Goal: Obtain resource: Download file/media

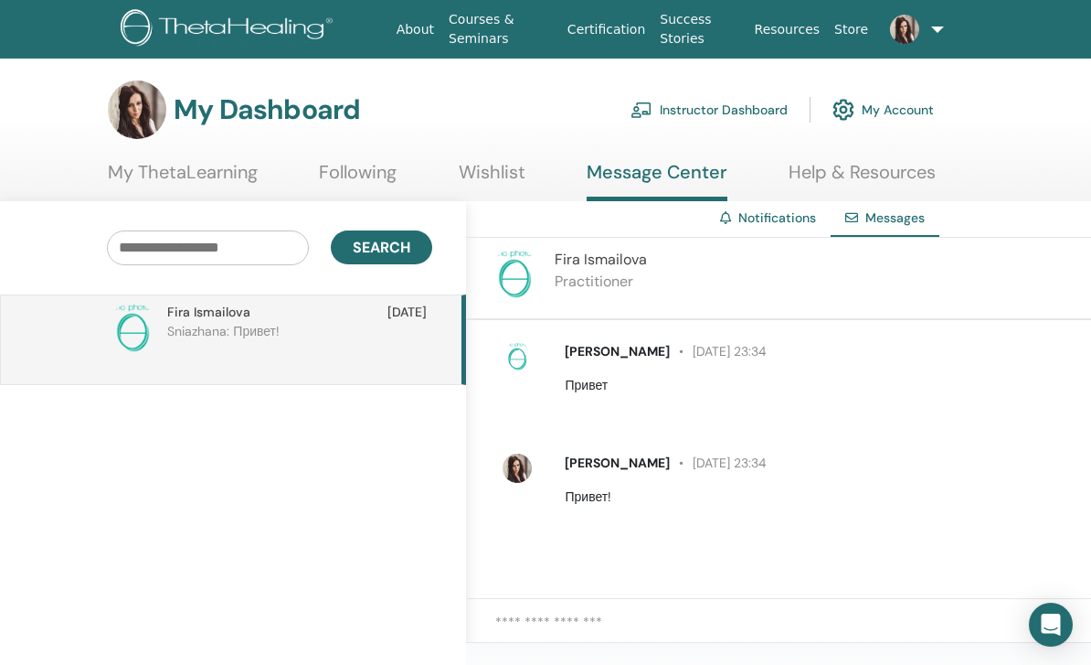
scroll to position [0, 5]
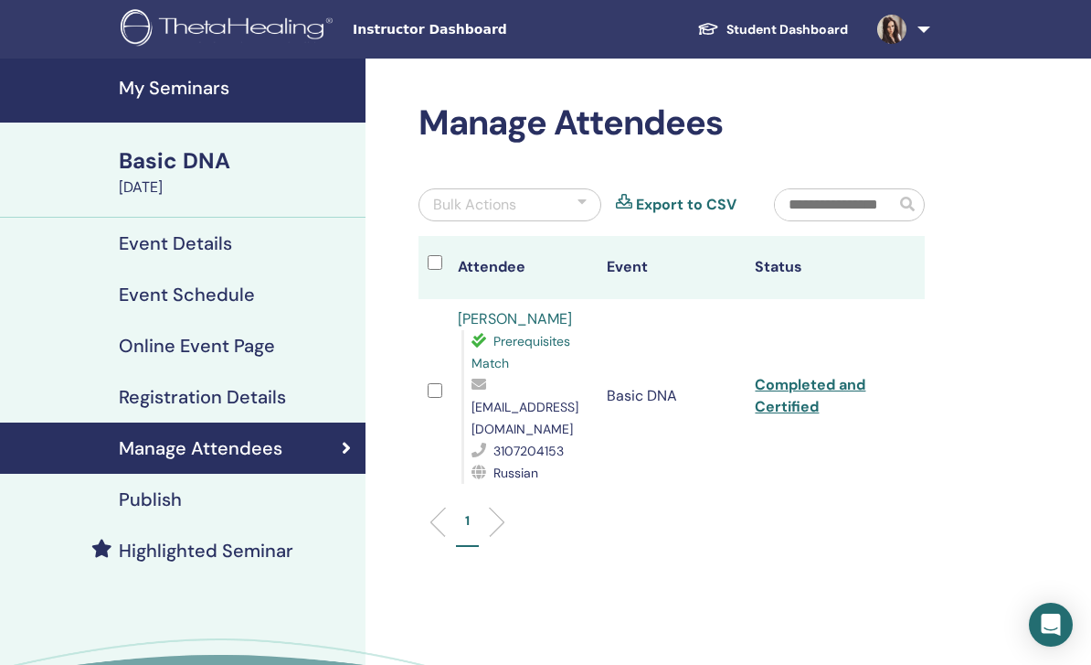
scroll to position [58, 0]
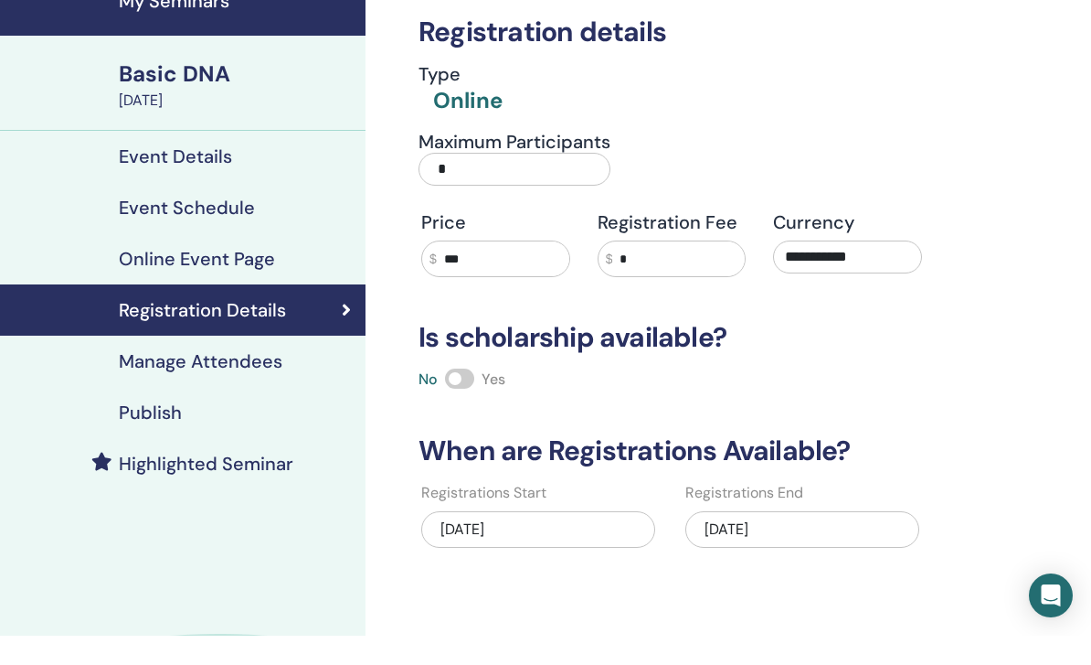
scroll to position [87, 0]
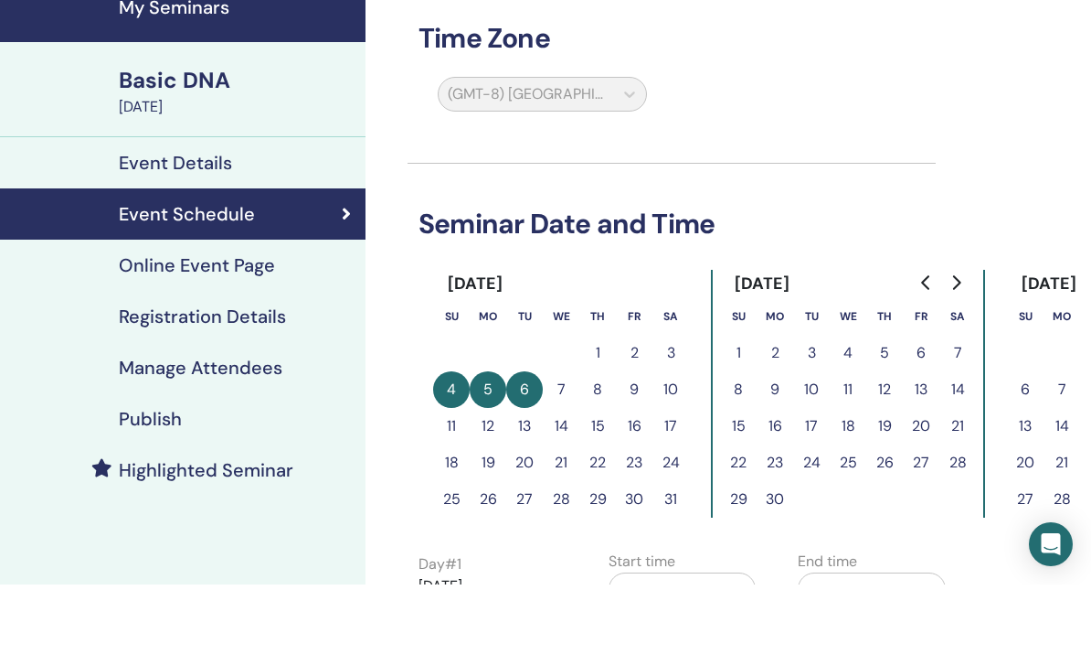
scroll to position [80, 0]
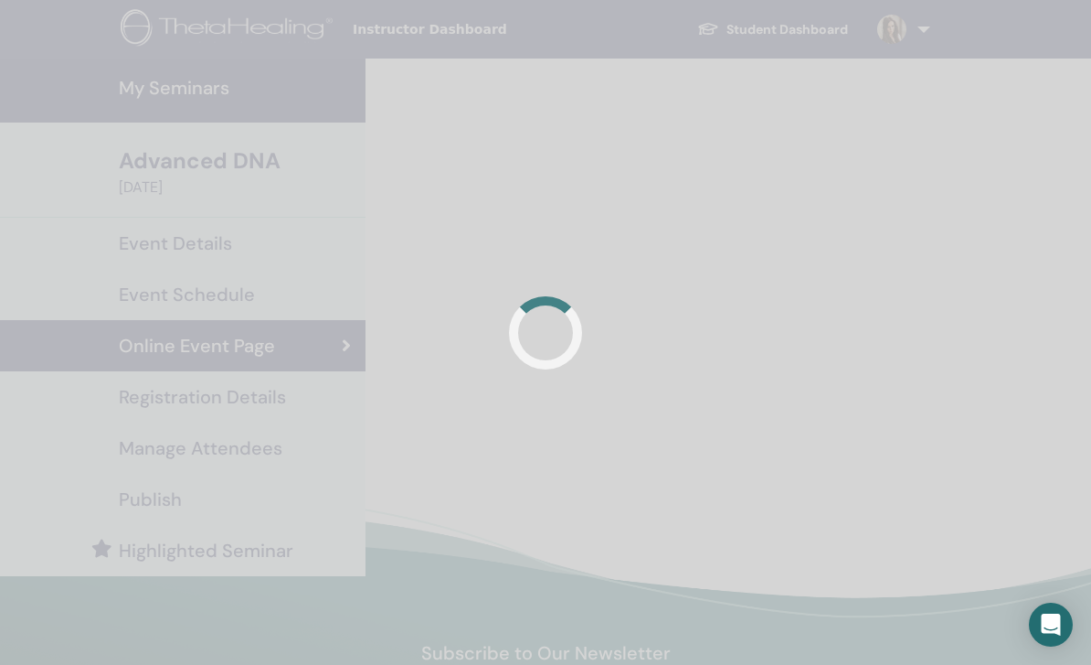
scroll to position [251, 0]
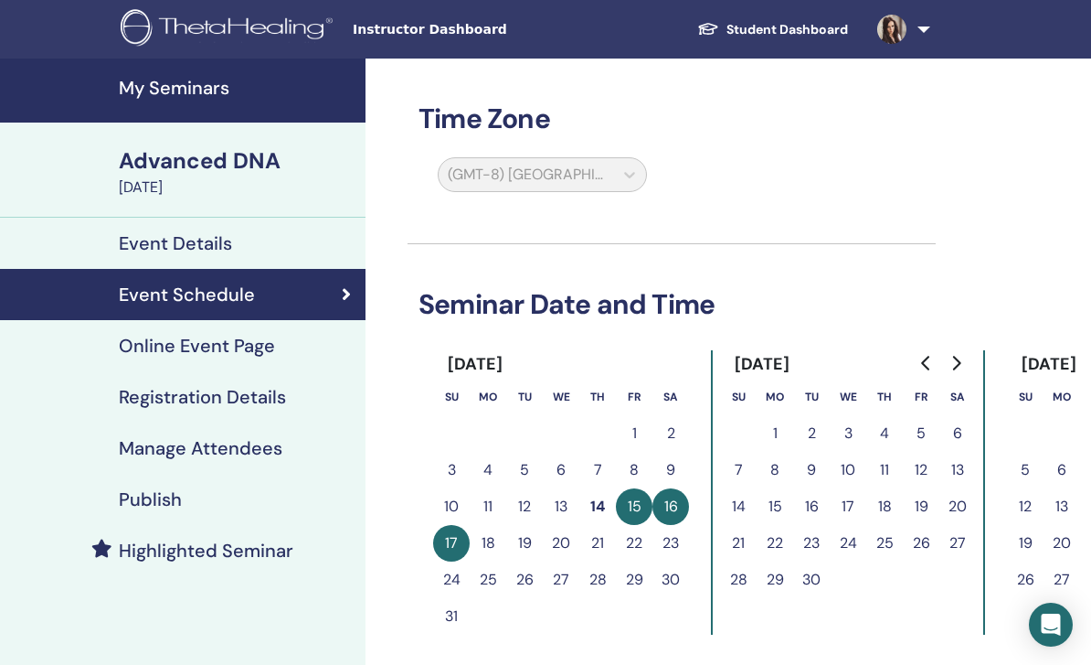
scroll to position [30, 0]
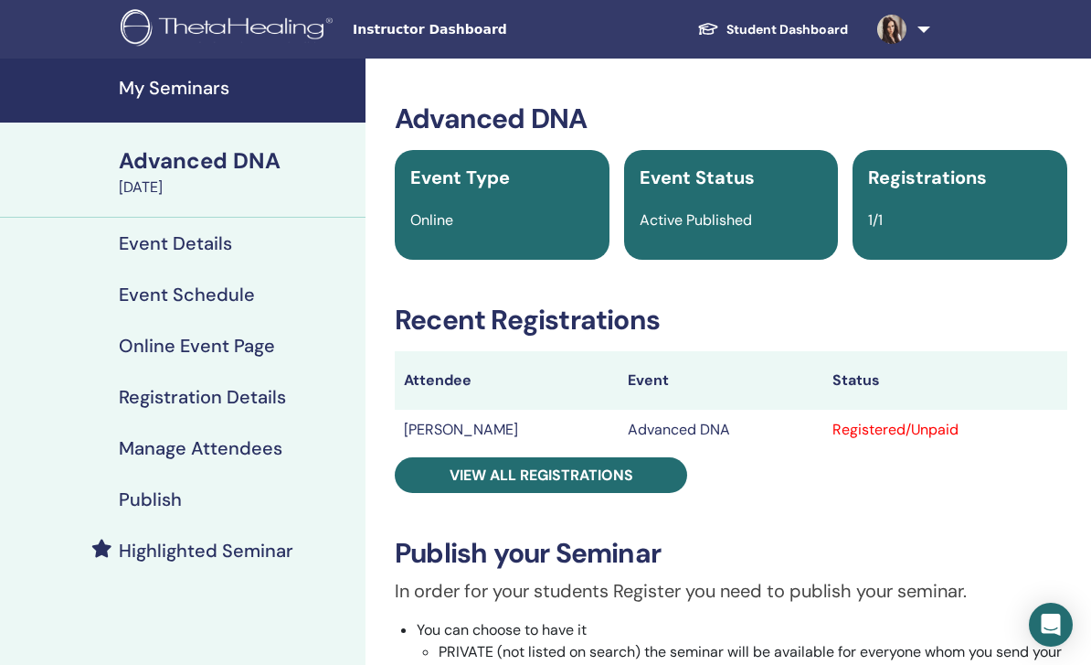
click at [927, 30] on link at bounding box center [900, 29] width 75 height 59
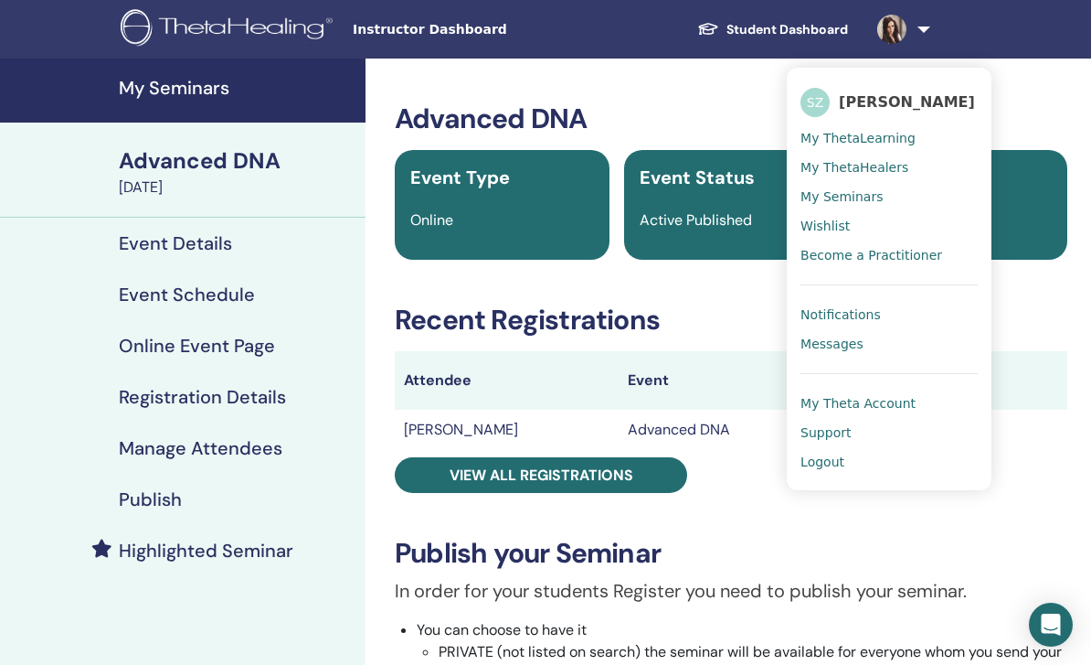
click at [363, 332] on link "Online Event Page" at bounding box center [183, 345] width 366 height 51
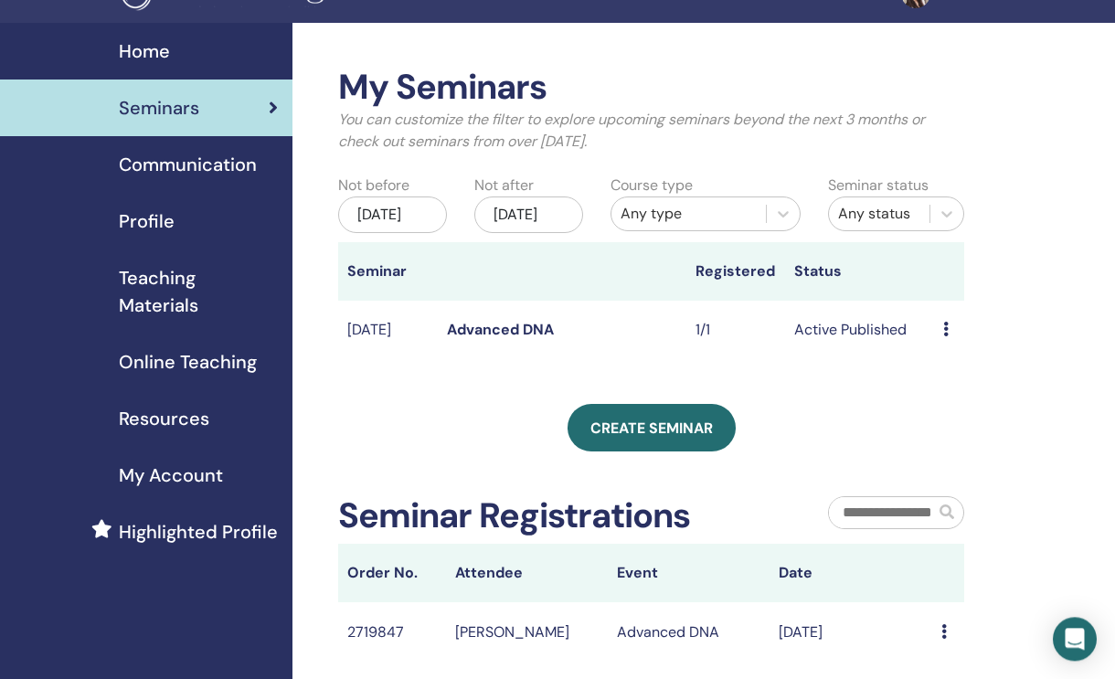
scroll to position [37, 0]
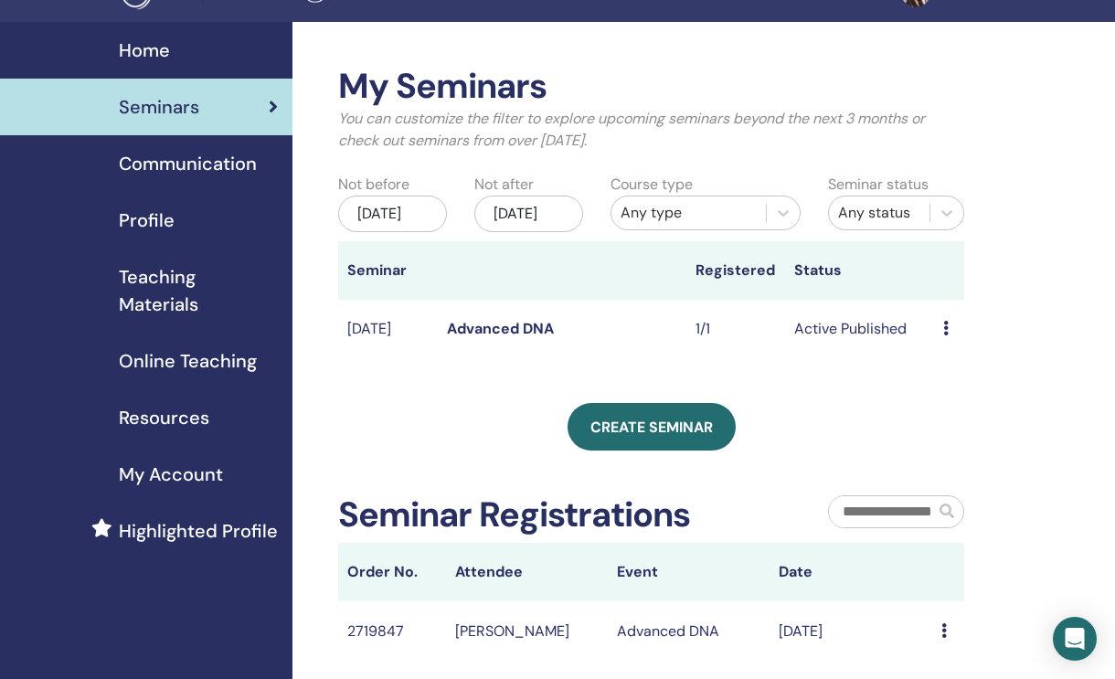
click at [209, 371] on span "Online Teaching" at bounding box center [188, 360] width 138 height 27
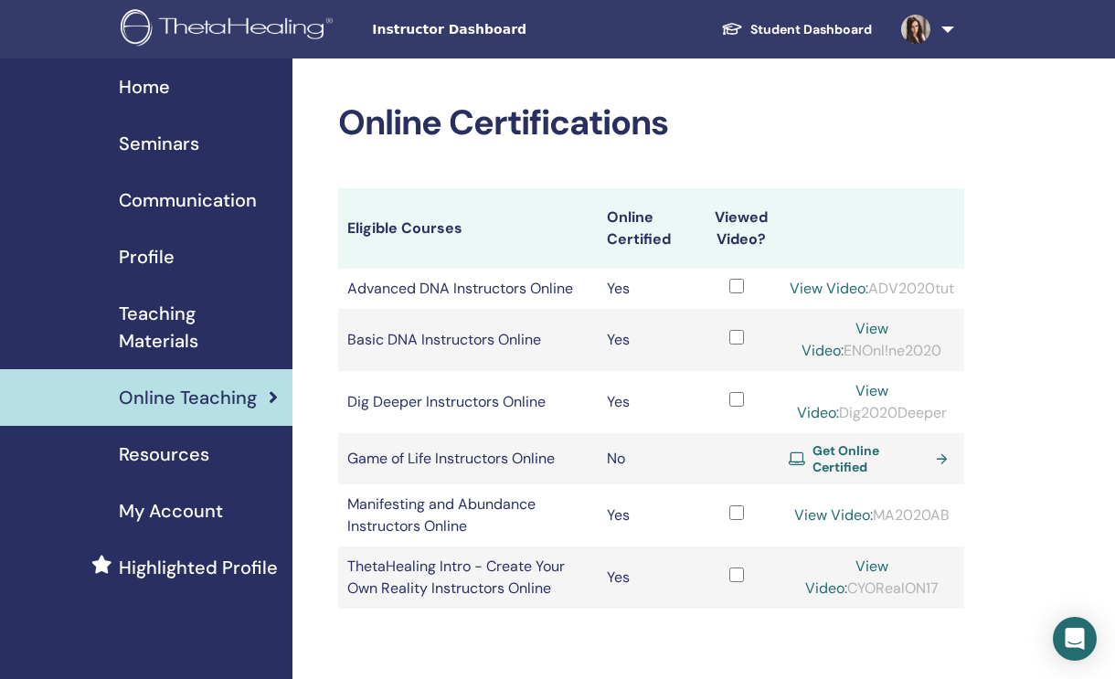
click at [178, 317] on span "Teaching Materials" at bounding box center [198, 327] width 159 height 55
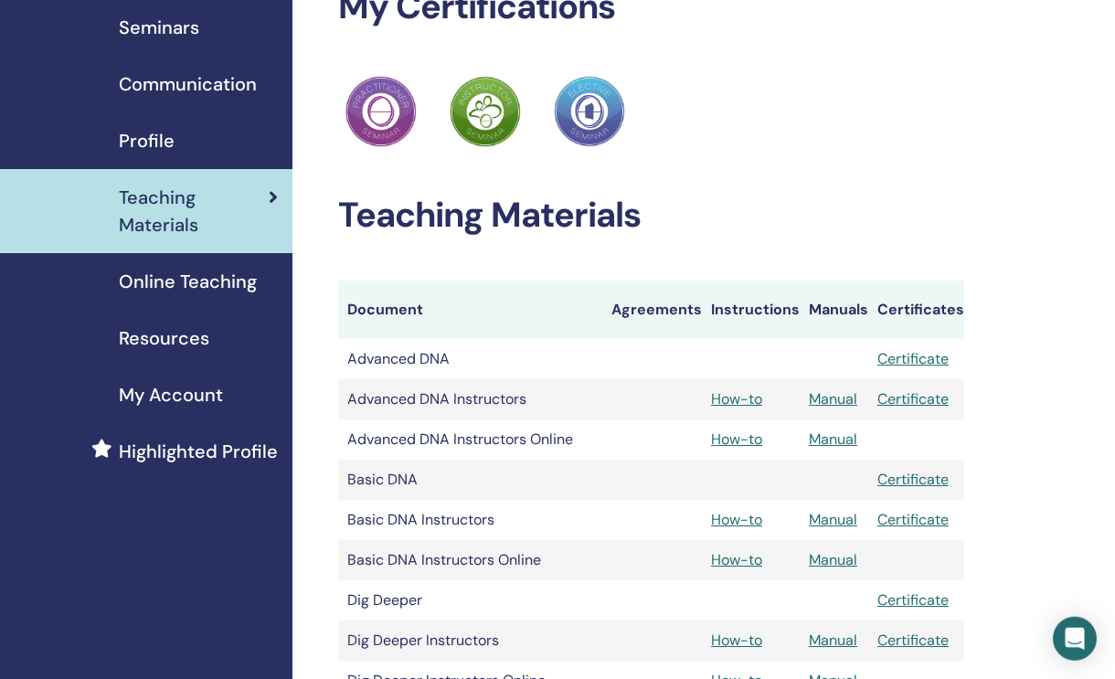
scroll to position [136, 0]
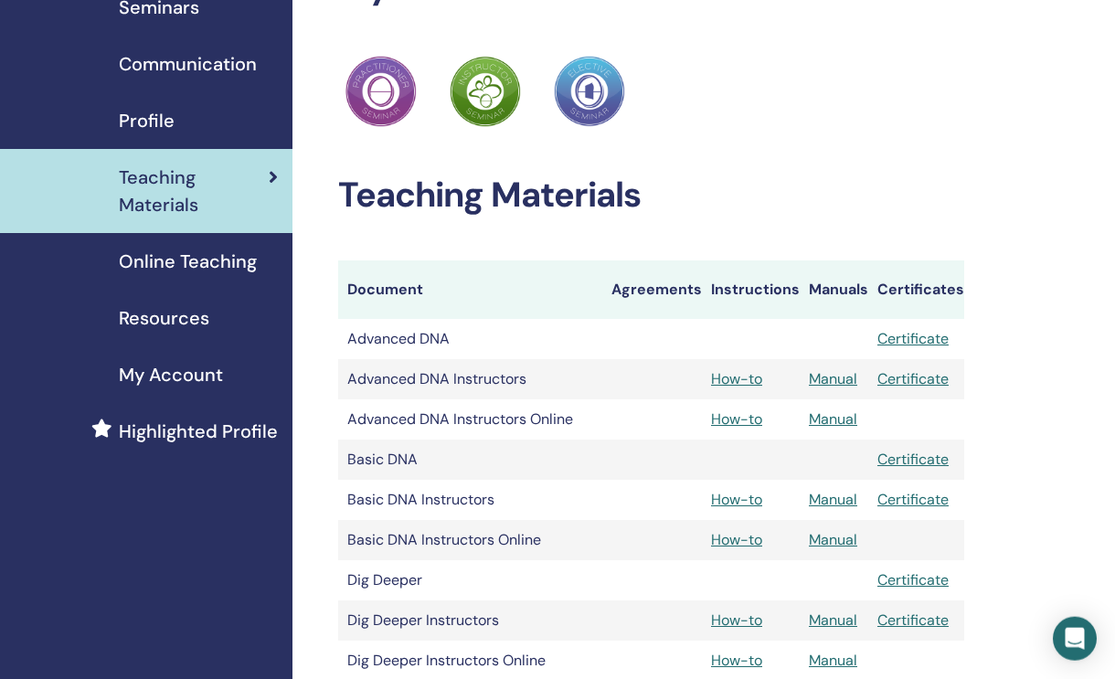
click at [839, 422] on link "Manual" at bounding box center [833, 419] width 48 height 19
